Goal: Transaction & Acquisition: Purchase product/service

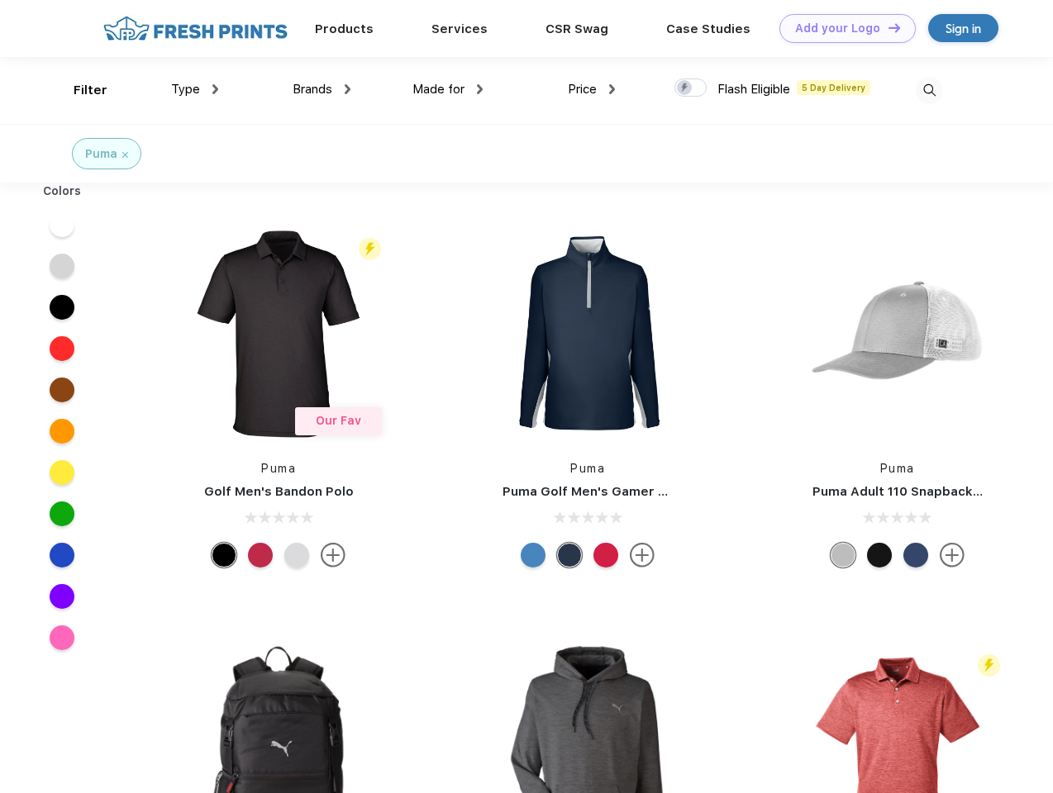
click at [841, 28] on link "Add your Logo Design Tool" at bounding box center [847, 28] width 136 height 29
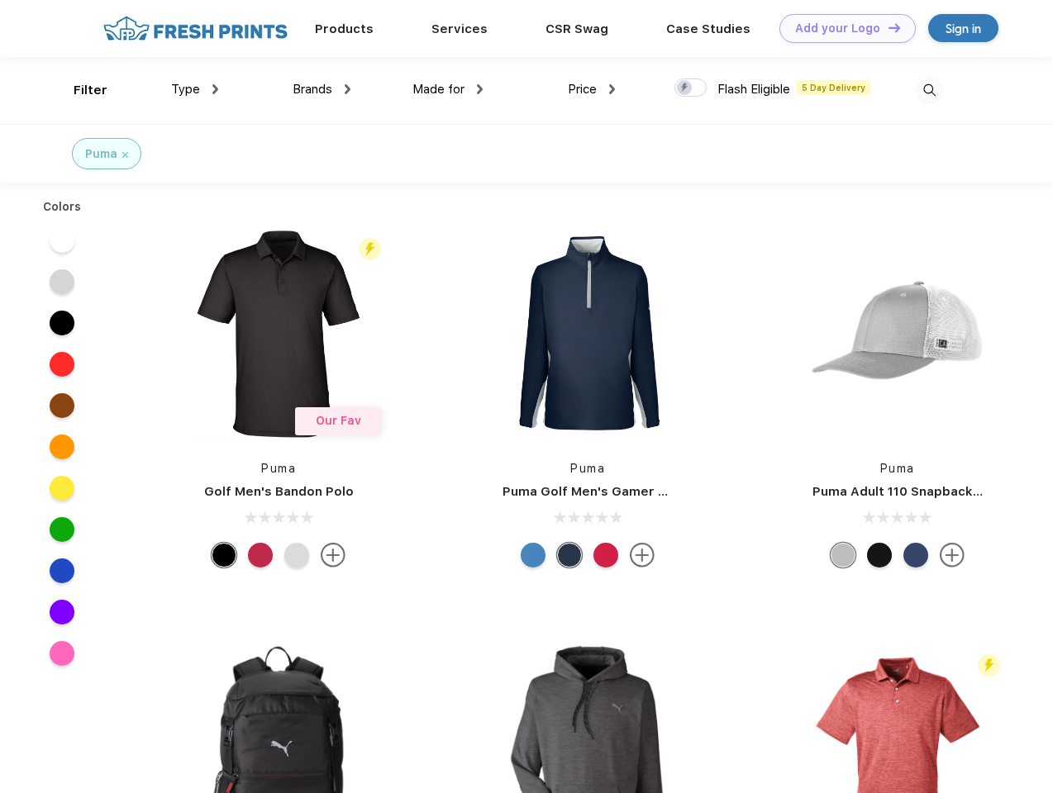
click at [0, 0] on div "Design Tool" at bounding box center [0, 0] width 0 height 0
click at [887, 27] on link "Add your Logo Design Tool" at bounding box center [847, 28] width 136 height 29
click at [79, 90] on div "Filter" at bounding box center [91, 90] width 34 height 19
click at [195, 89] on span "Type" at bounding box center [185, 89] width 29 height 15
click at [321, 89] on span "Brands" at bounding box center [313, 89] width 40 height 15
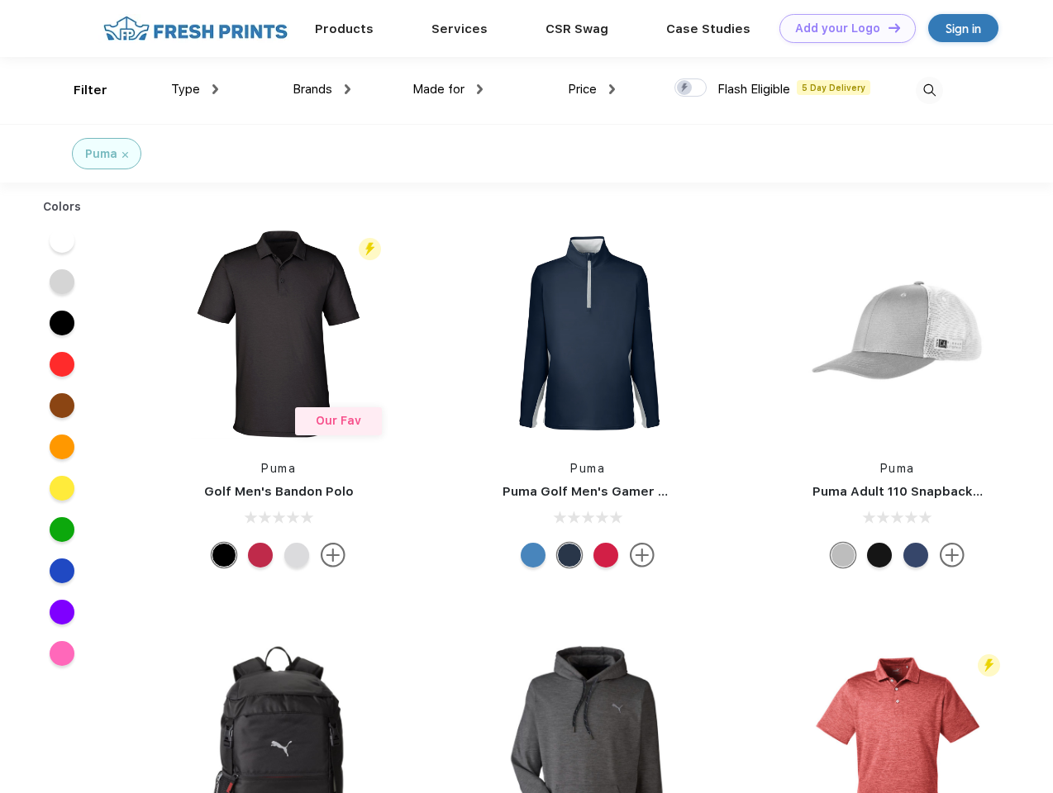
click at [448, 89] on span "Made for" at bounding box center [438, 89] width 52 height 15
click at [592, 89] on span "Price" at bounding box center [582, 89] width 29 height 15
click at [691, 88] on div at bounding box center [690, 88] width 32 height 18
click at [685, 88] on input "checkbox" at bounding box center [679, 83] width 11 height 11
click at [929, 90] on img at bounding box center [929, 90] width 27 height 27
